Goal: Book appointment/travel/reservation

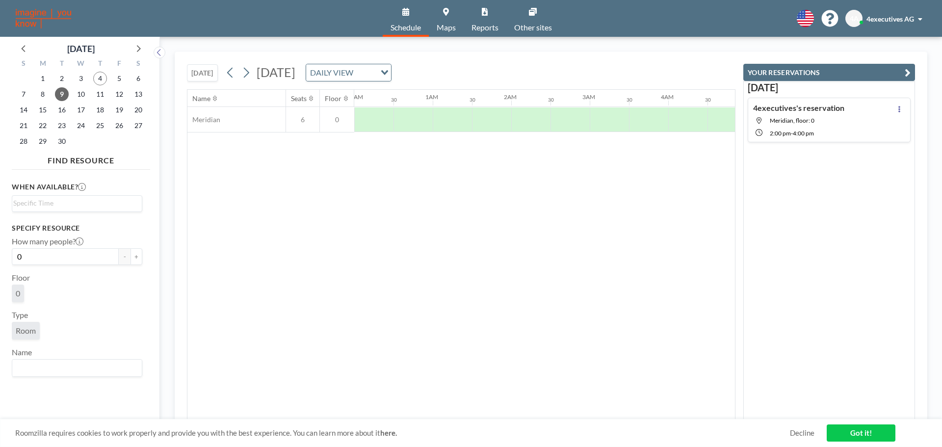
scroll to position [0, 589]
click at [245, 73] on icon at bounding box center [245, 72] width 9 height 15
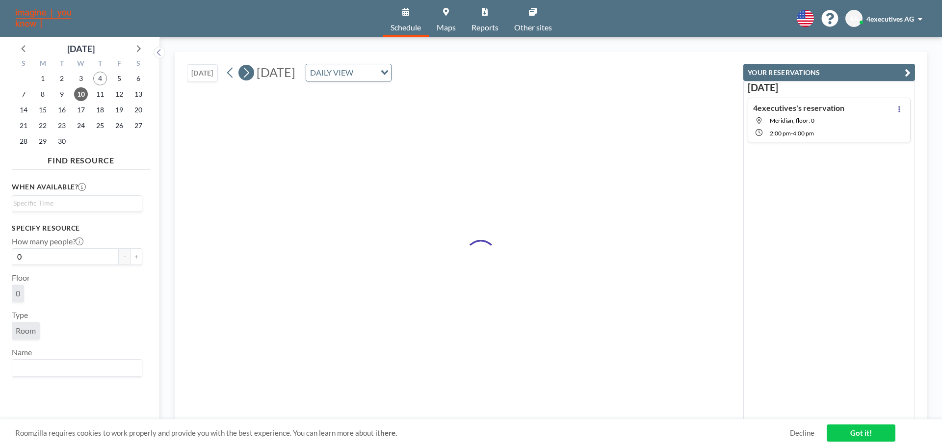
click at [245, 73] on icon at bounding box center [245, 72] width 9 height 15
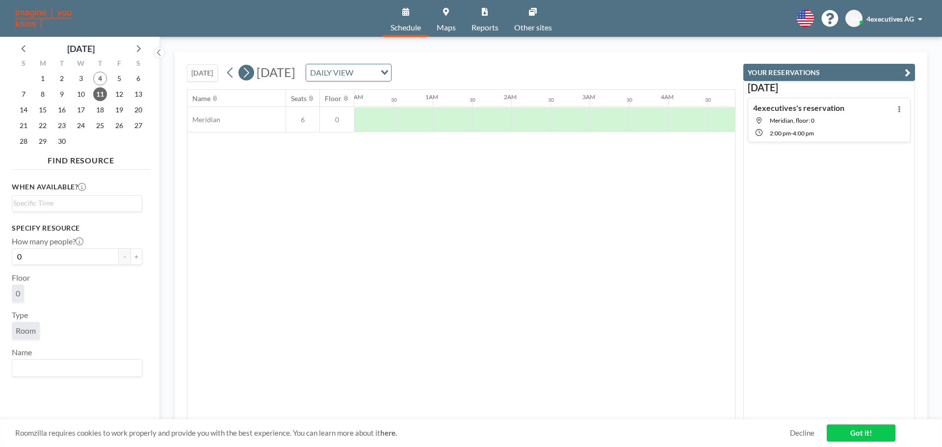
click at [245, 73] on icon at bounding box center [245, 72] width 9 height 15
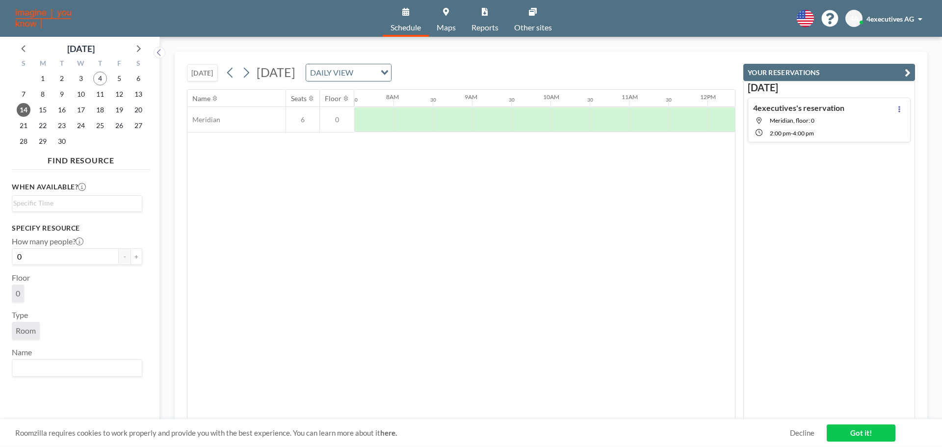
click at [210, 68] on button "[DATE]" at bounding box center [202, 72] width 31 height 17
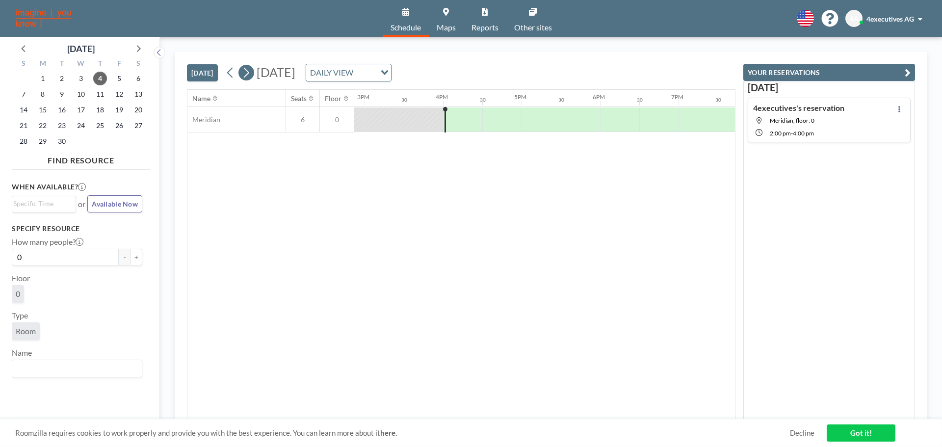
scroll to position [0, 1217]
click at [246, 71] on icon at bounding box center [245, 72] width 9 height 15
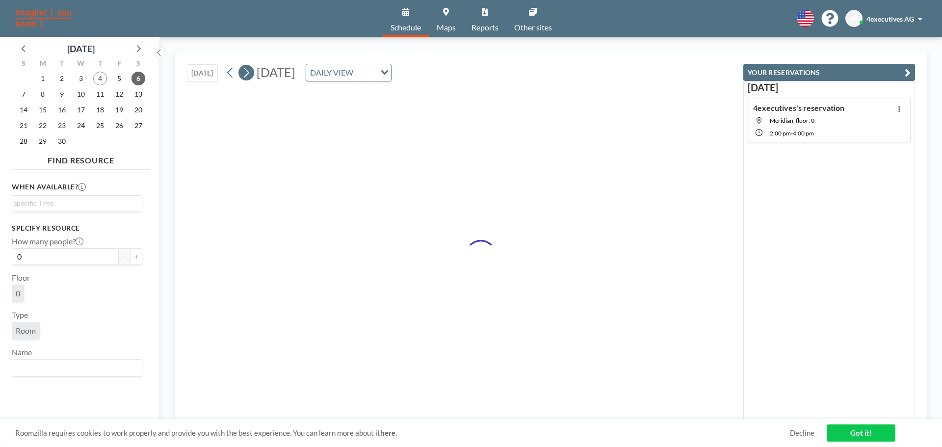
click at [246, 71] on icon at bounding box center [245, 72] width 9 height 15
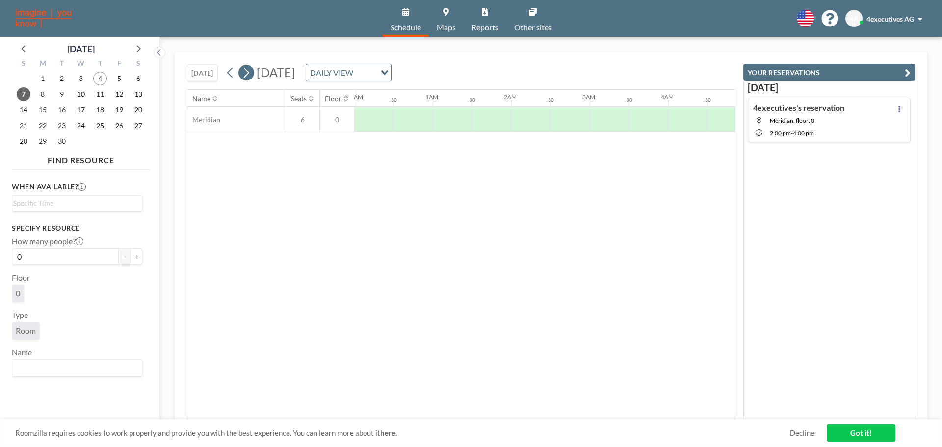
scroll to position [0, 314]
click at [246, 71] on icon at bounding box center [245, 72] width 9 height 15
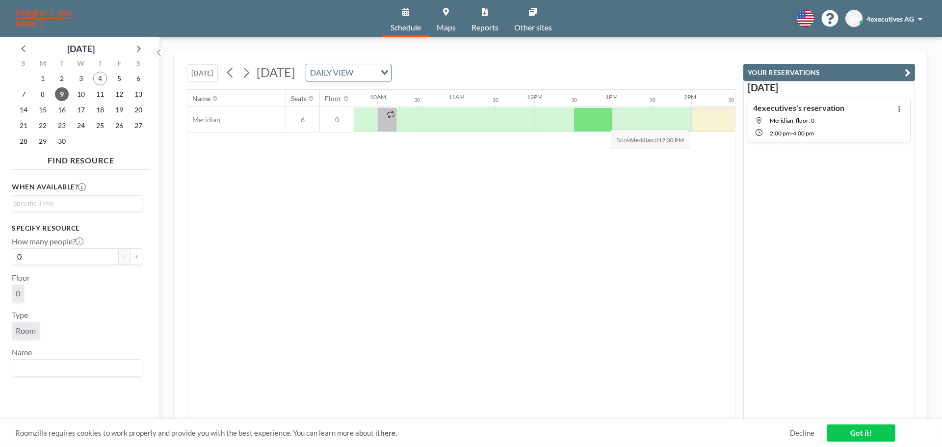
scroll to position [0, 762]
drag, startPoint x: 699, startPoint y: 118, endPoint x: 441, endPoint y: 112, distance: 258.1
click at [441, 112] on div at bounding box center [534, 120] width 1884 height 26
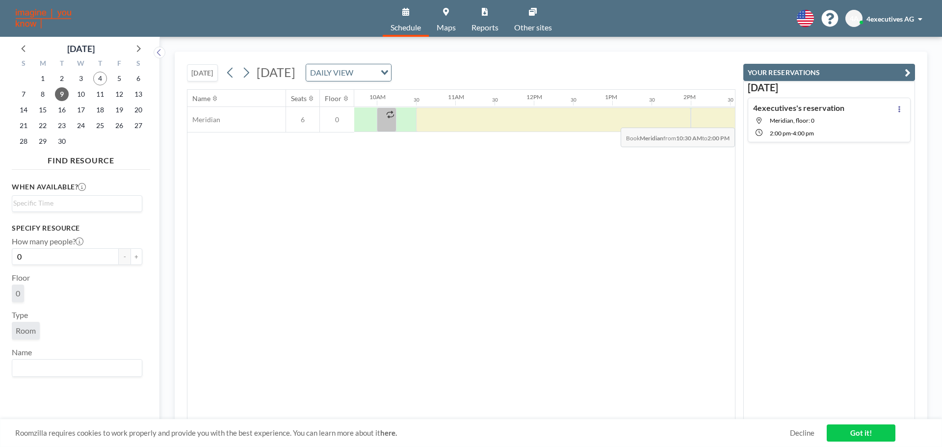
click at [796, 120] on span "Meridian, floor: 0" at bounding box center [792, 120] width 45 height 7
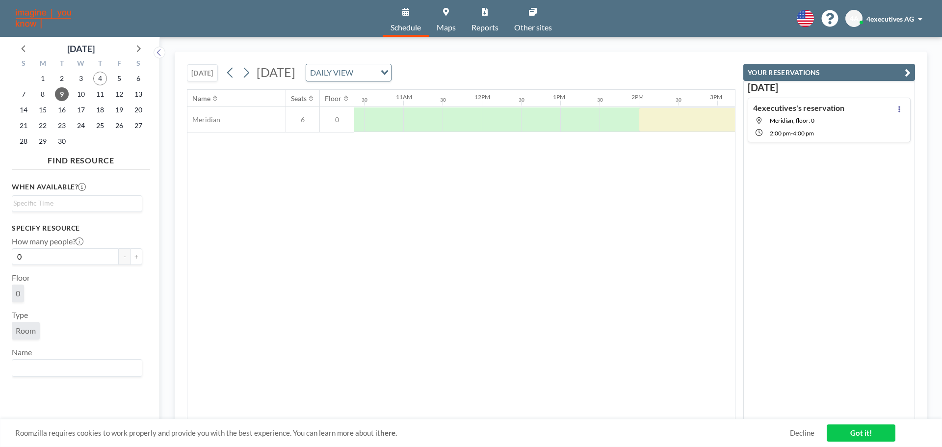
scroll to position [0, 1060]
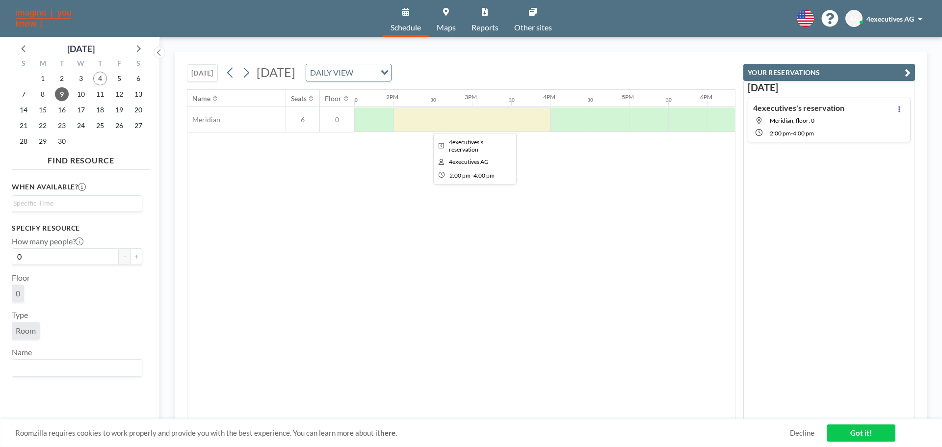
click at [485, 125] on div at bounding box center [471, 119] width 157 height 25
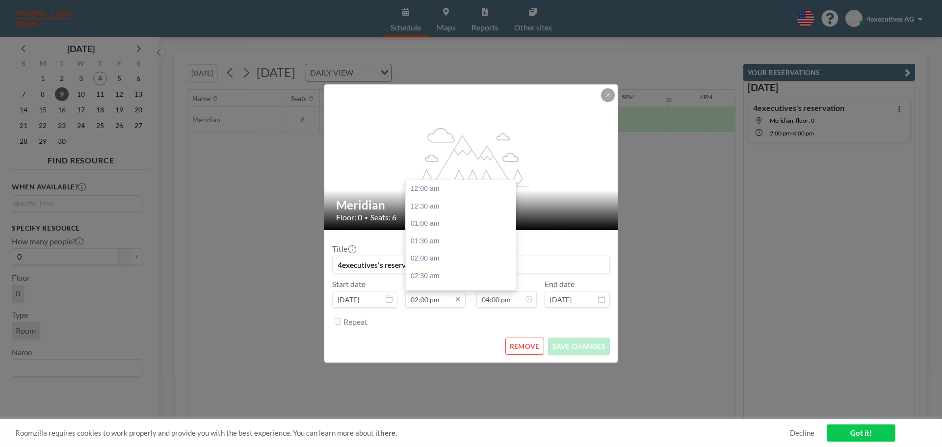
scroll to position [489, 0]
click at [459, 300] on icon at bounding box center [457, 299] width 4 height 4
click at [432, 201] on div "11:00 am" at bounding box center [463, 202] width 115 height 18
type input "11:00 am"
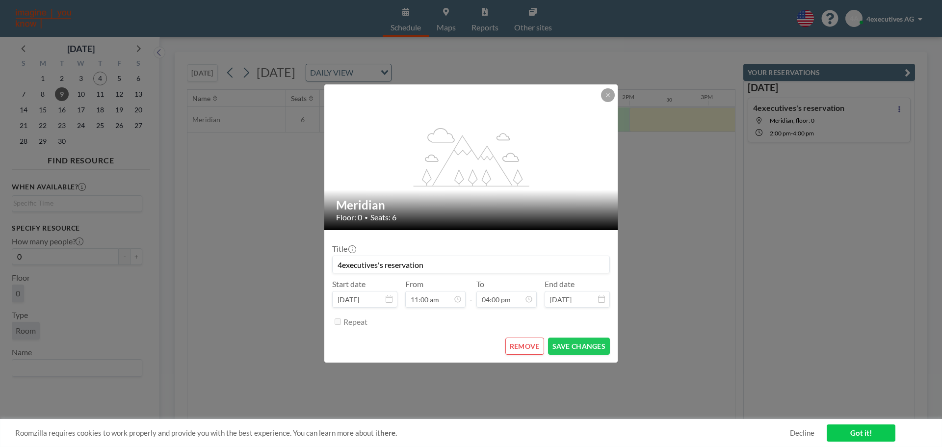
scroll to position [559, 0]
click at [578, 348] on button "SAVE CHANGES" at bounding box center [579, 346] width 62 height 17
